Goal: Register for event/course

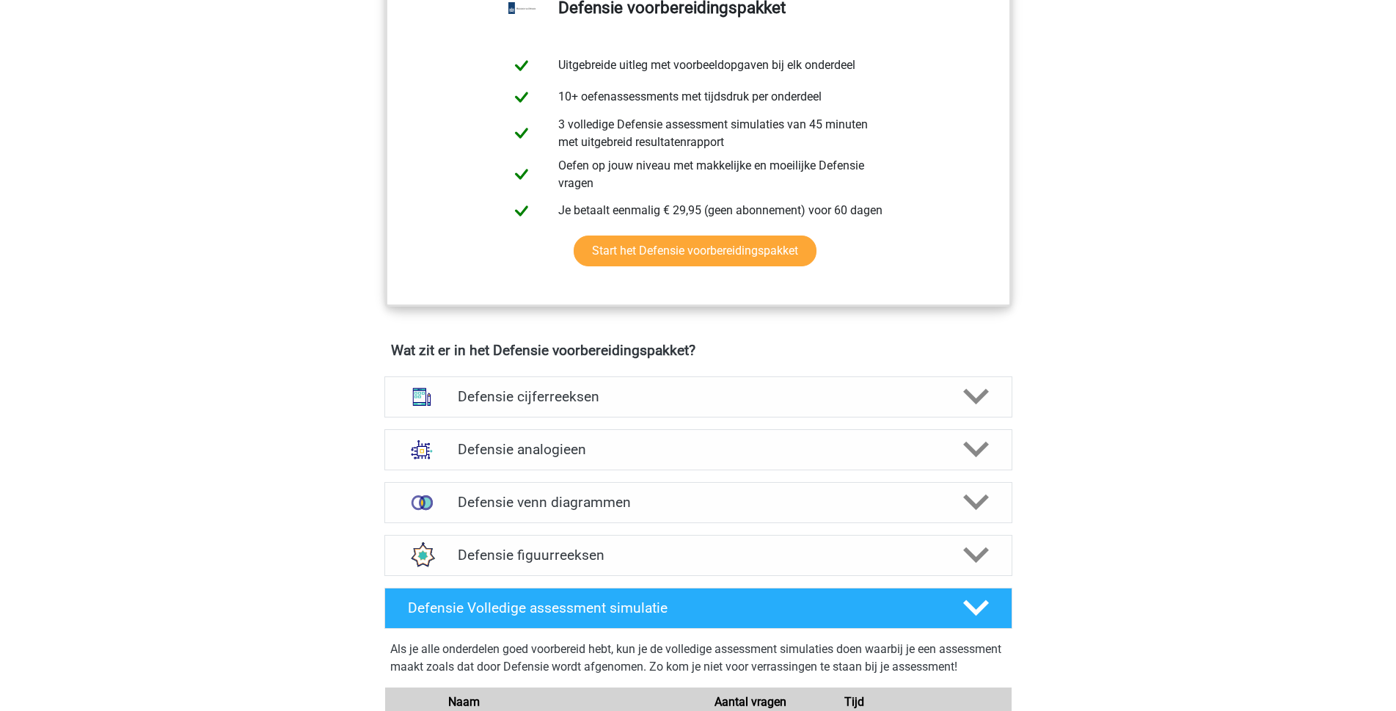
scroll to position [761, 0]
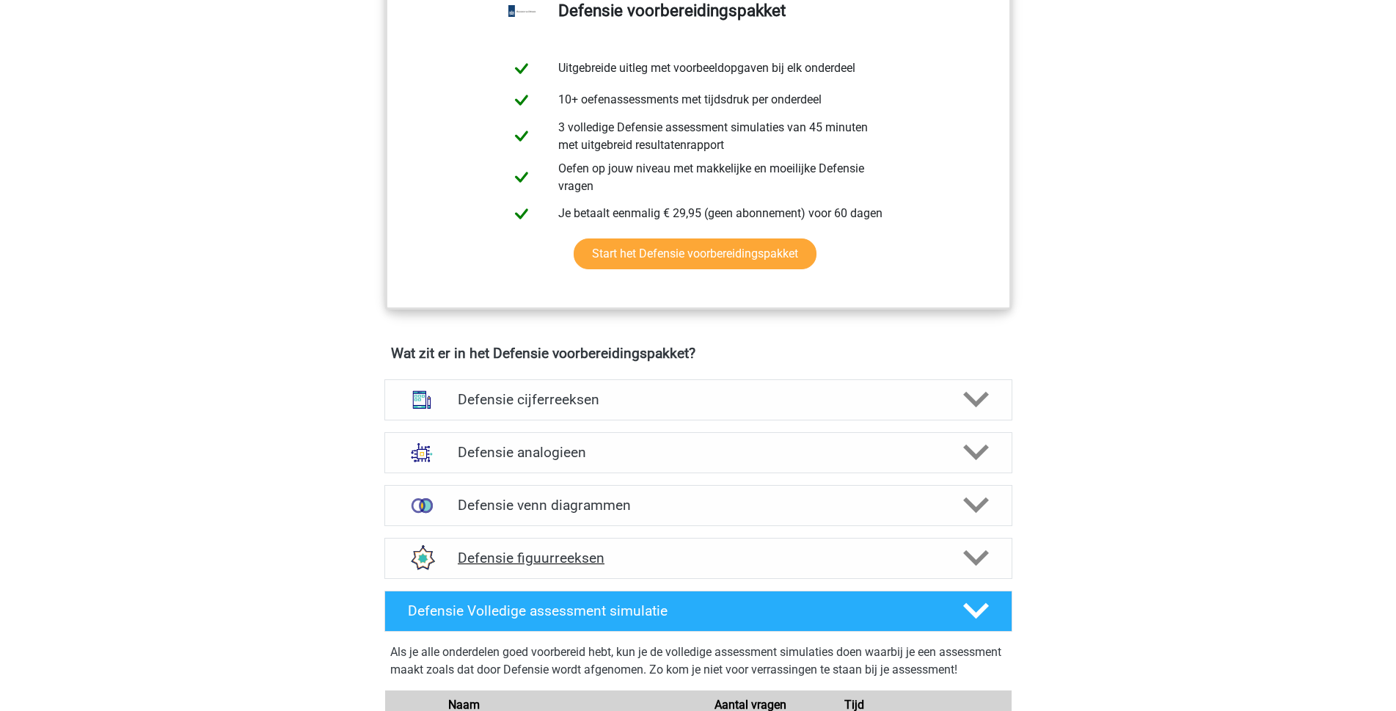
click at [661, 576] on div "Defensie figuurreeksen" at bounding box center [698, 558] width 628 height 41
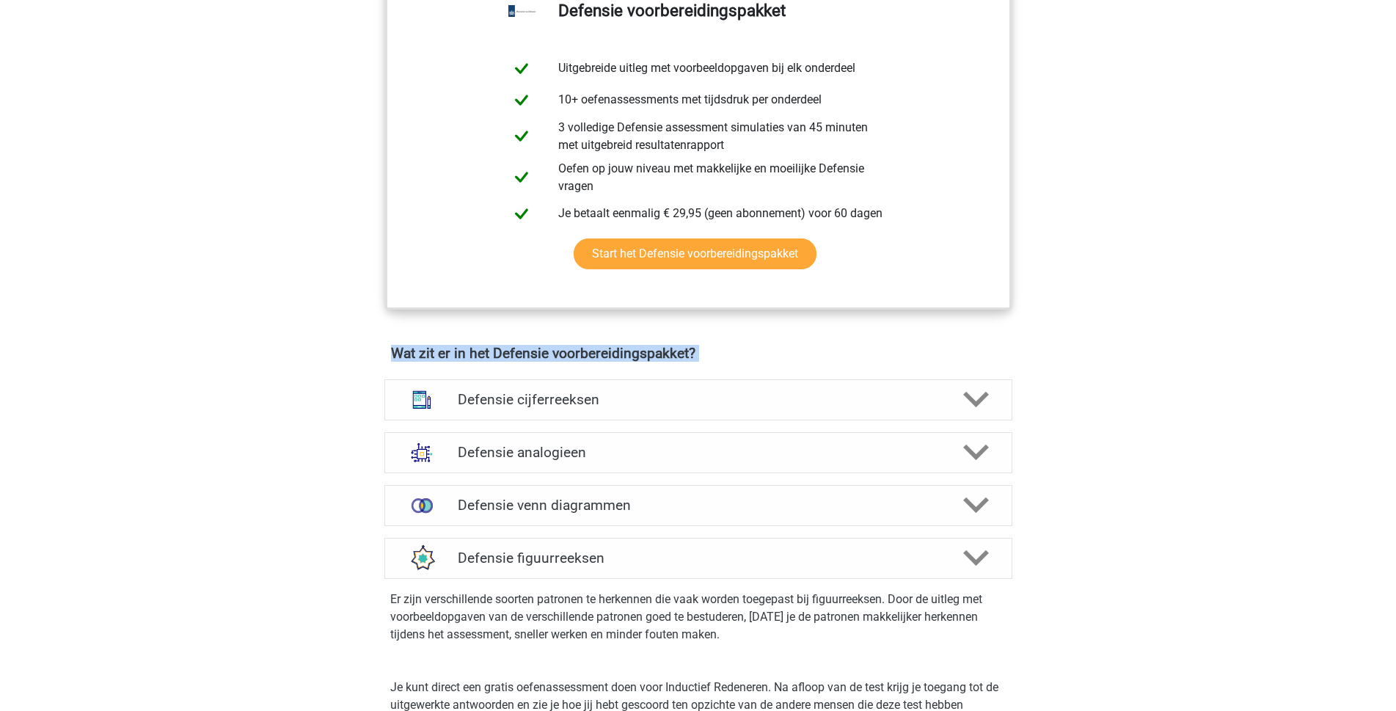
drag, startPoint x: 375, startPoint y: 421, endPoint x: 373, endPoint y: 303, distance: 118.1
